Goal: Information Seeking & Learning: Find specific fact

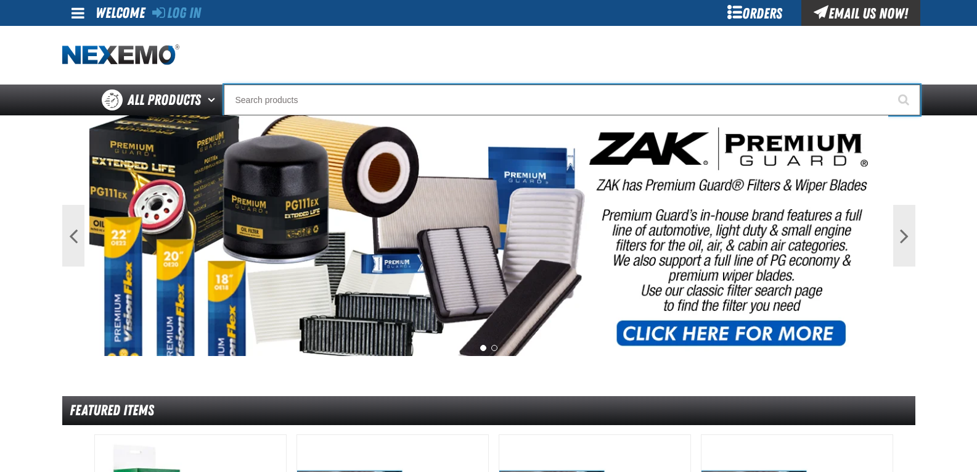
click at [366, 94] on input "Search" at bounding box center [572, 99] width 697 height 31
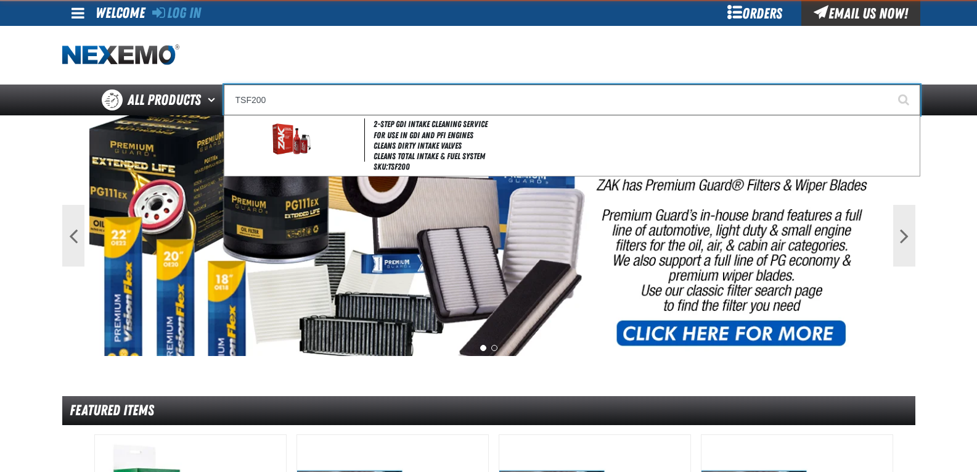
type input "TSF200"
click at [890, 84] on button "Start Searching" at bounding box center [905, 99] width 31 height 31
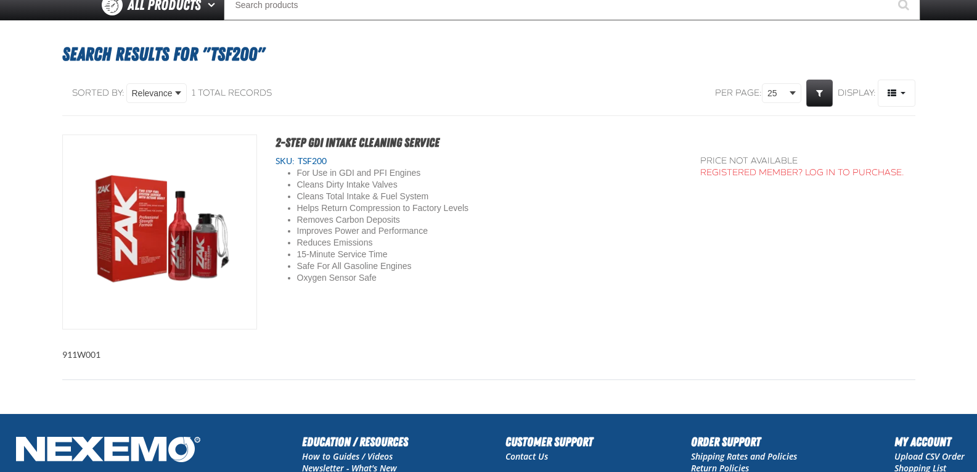
scroll to position [62, 0]
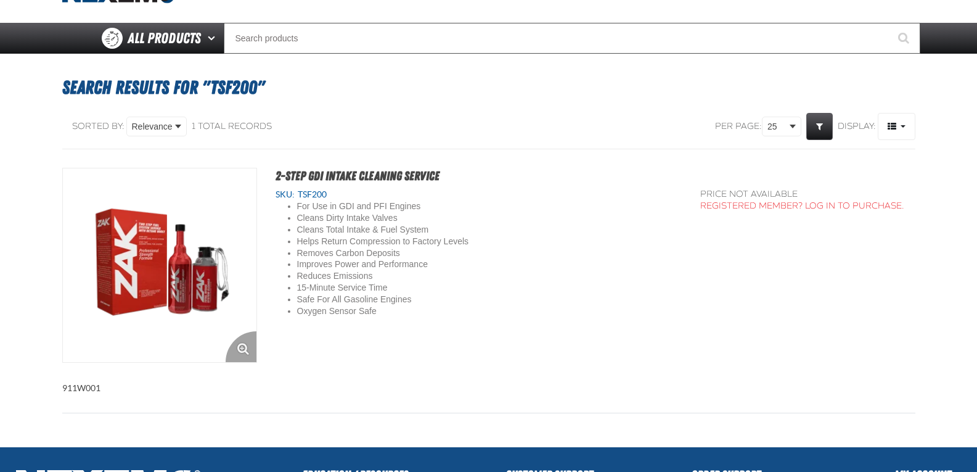
click at [206, 262] on img "View Details of the 2-Step GDI Intake Cleaning Service" at bounding box center [160, 265] width 194 height 194
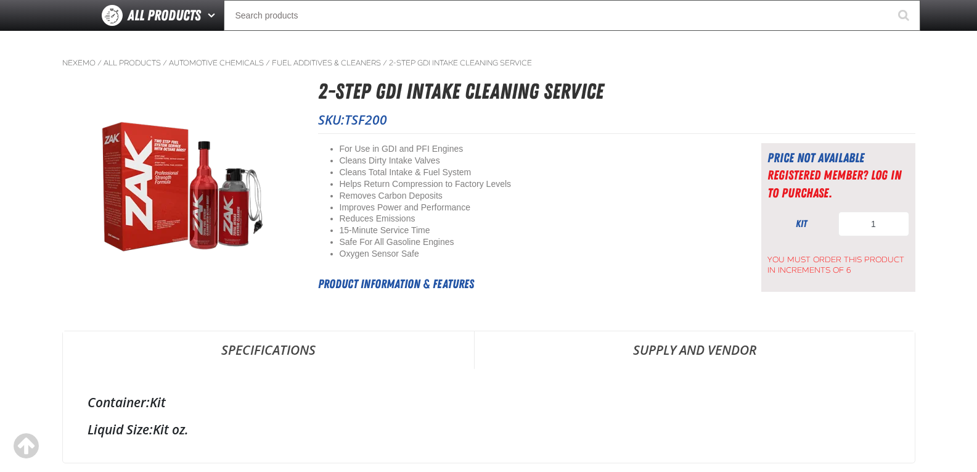
scroll to position [35, 0]
